Goal: Task Accomplishment & Management: Manage account settings

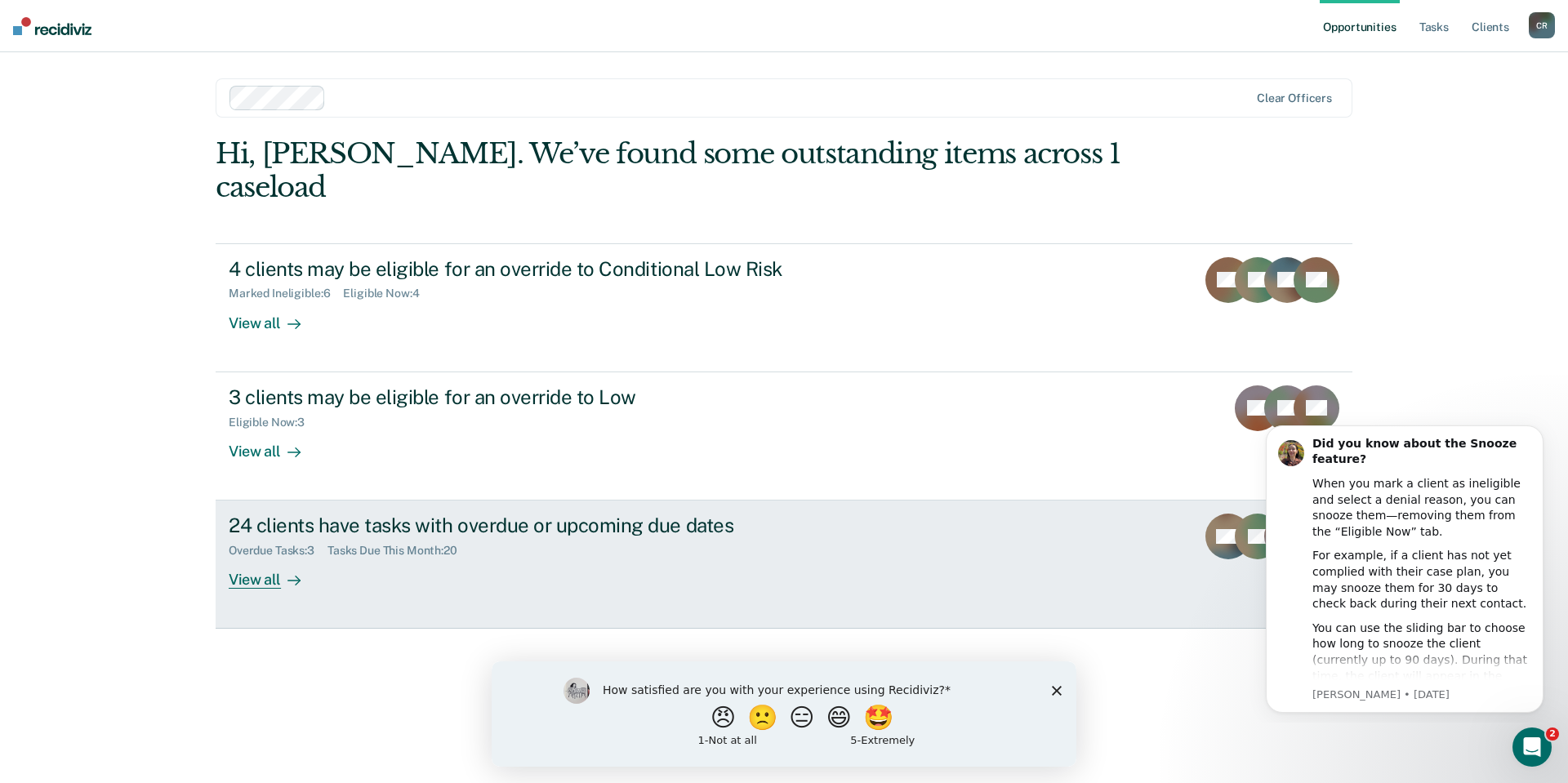
click at [246, 558] on div "View all" at bounding box center [274, 573] width 91 height 31
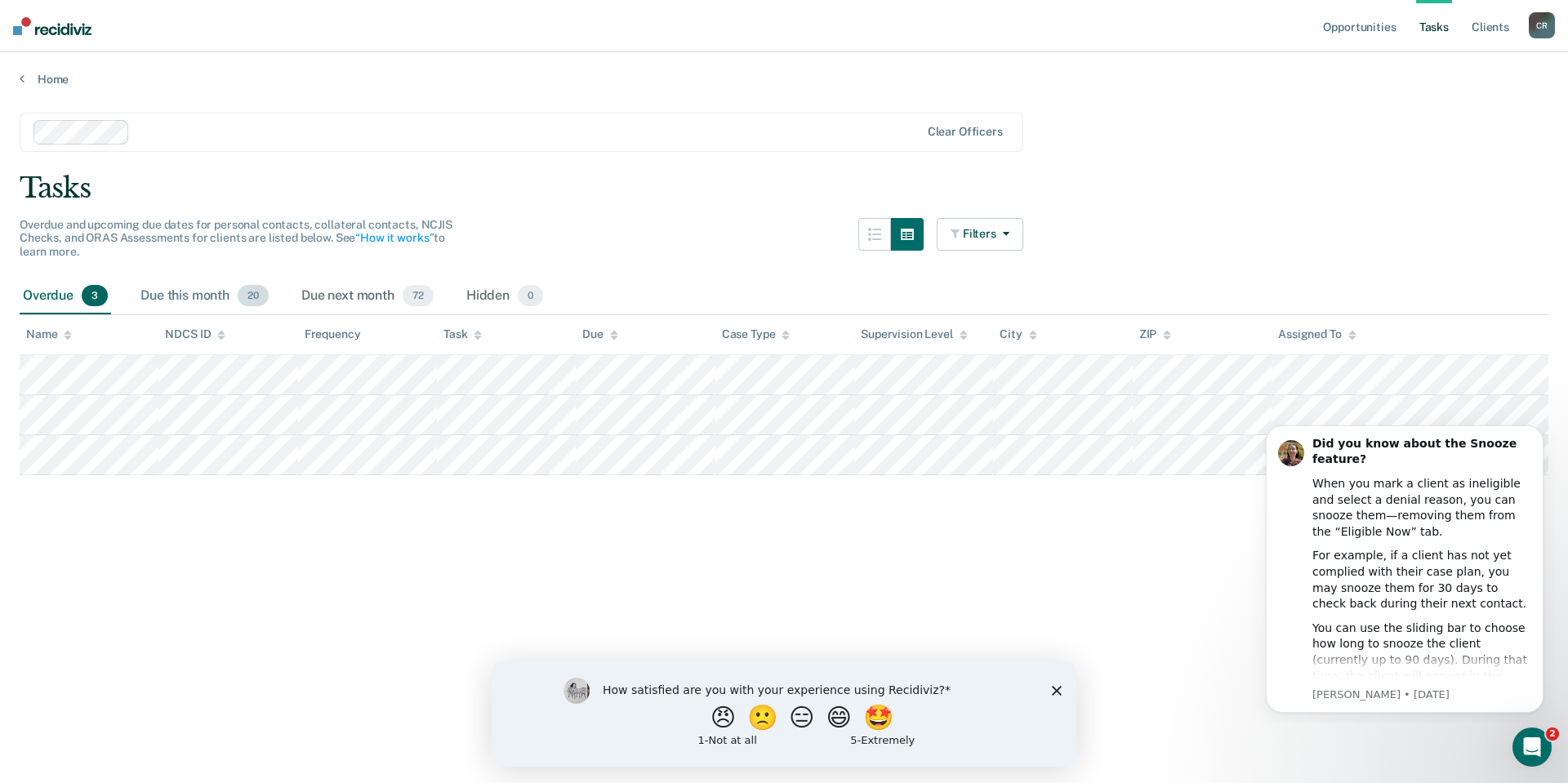
click at [193, 294] on div "Due this month 20" at bounding box center [205, 297] width 135 height 36
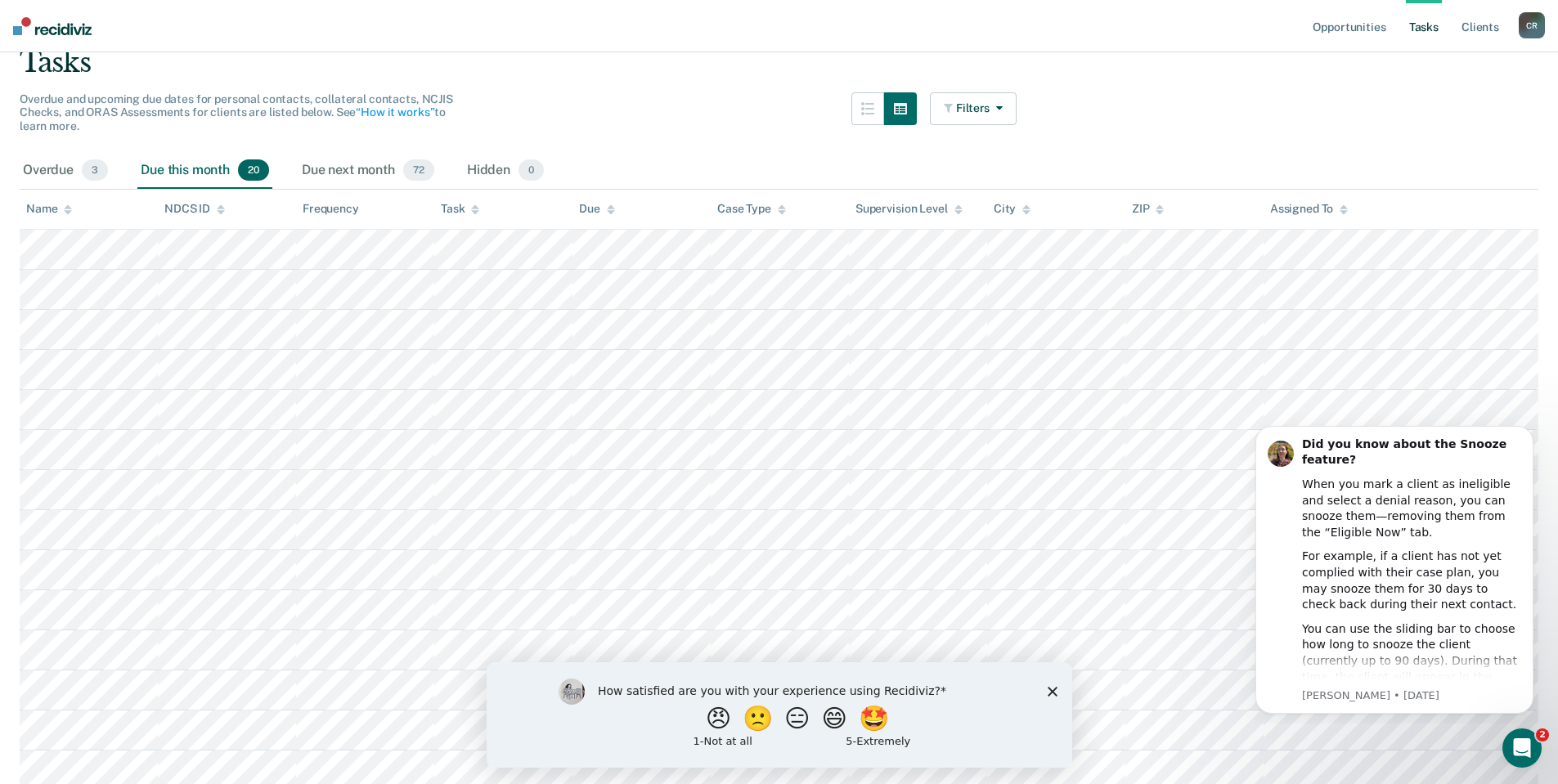
scroll to position [30, 0]
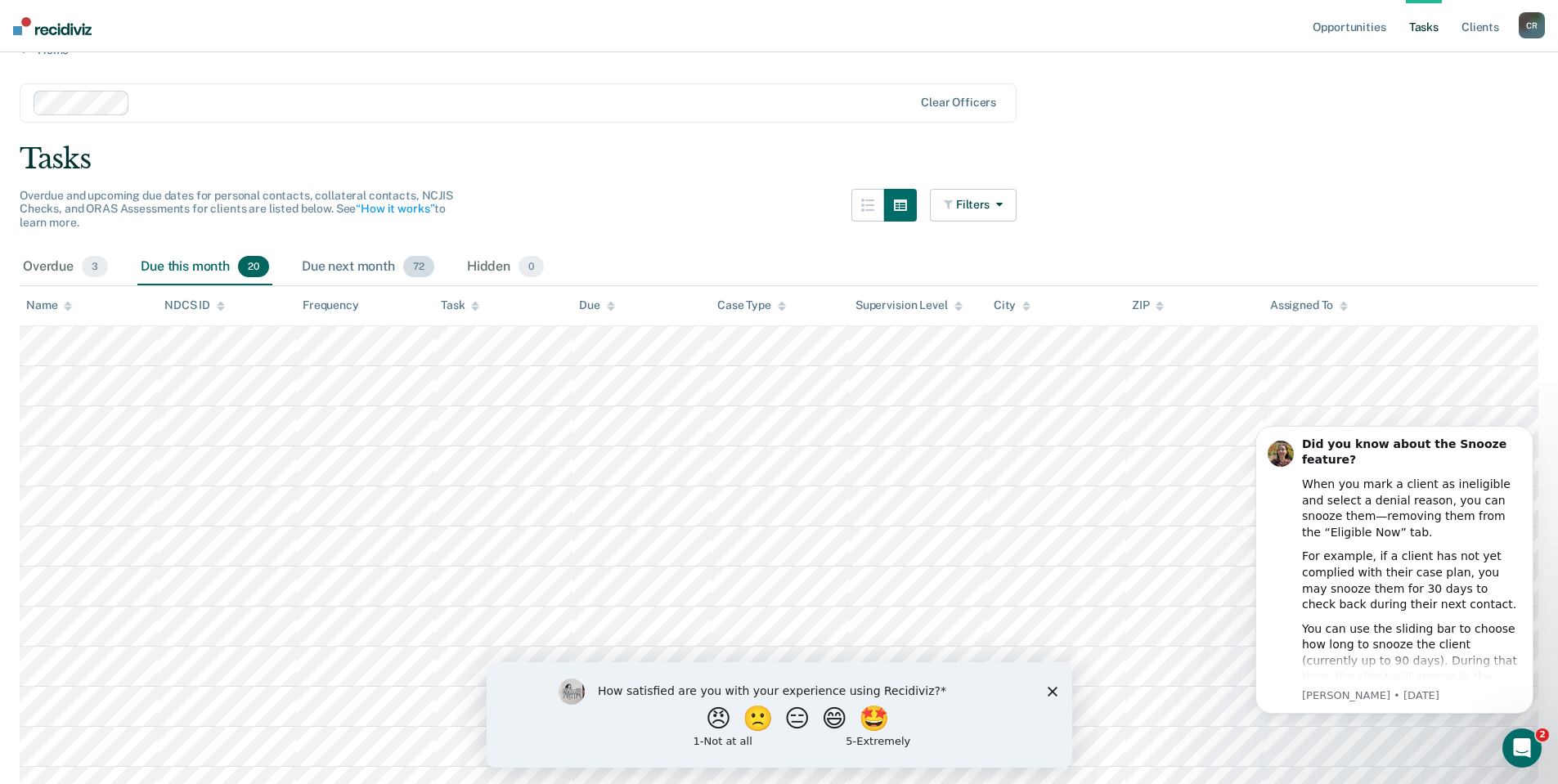
click at [388, 257] on div "Due next month 72" at bounding box center [368, 268] width 139 height 36
click at [233, 263] on div "Due this month 20" at bounding box center [205, 268] width 135 height 36
click at [62, 266] on div "Overdue 3" at bounding box center [66, 268] width 91 height 36
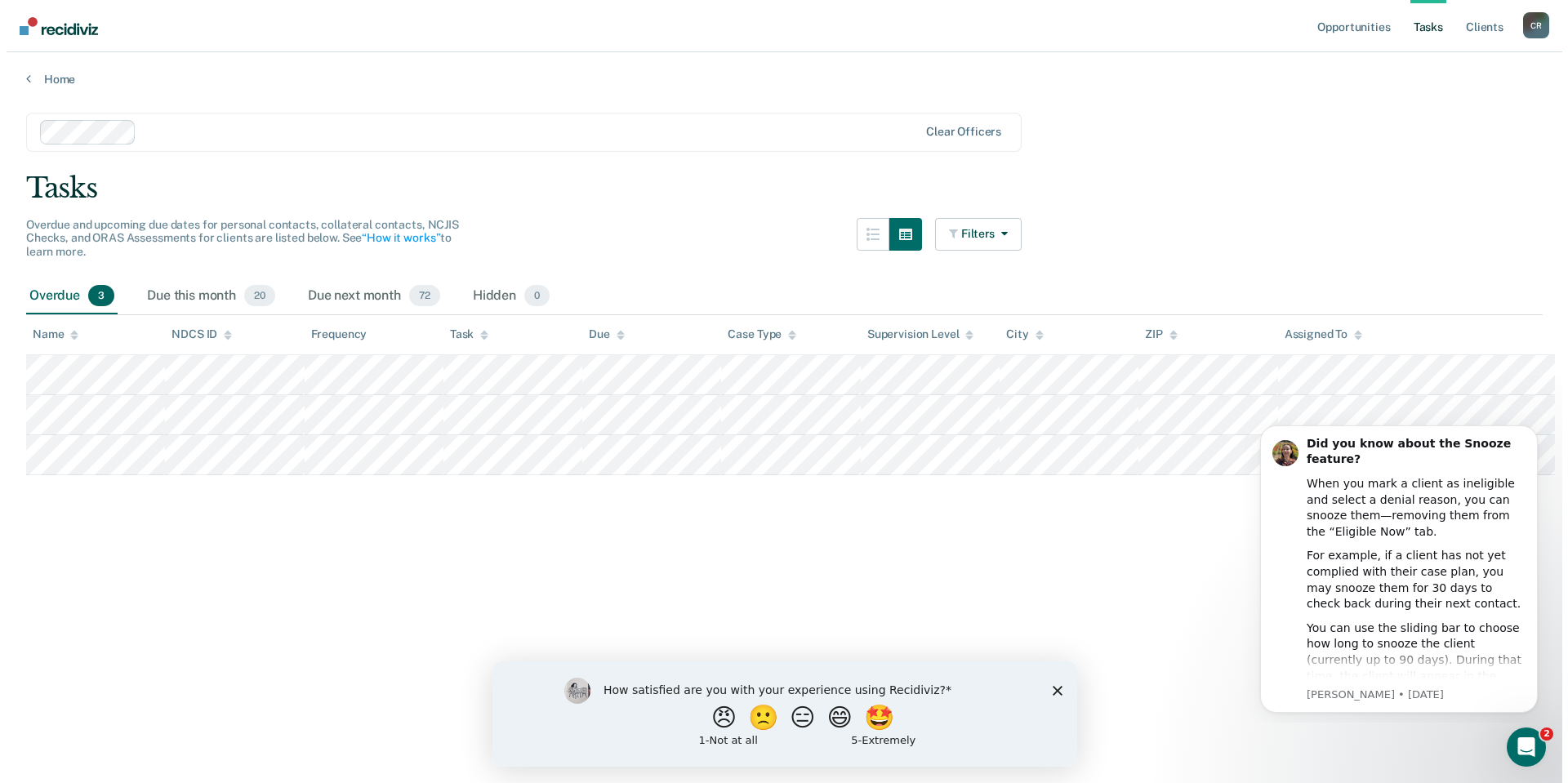
scroll to position [0, 0]
click at [1537, 430] on icon "Dismiss notification" at bounding box center [1538, 429] width 9 height 9
